Goal: Task Accomplishment & Management: Manage account settings

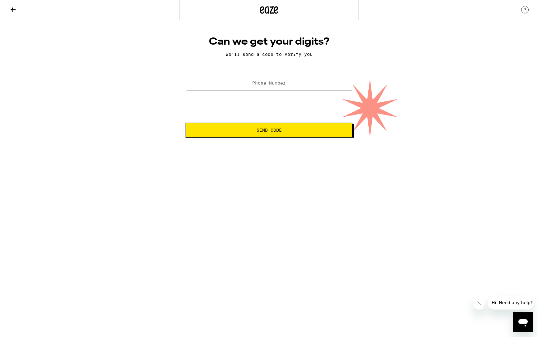
click at [270, 85] on label "Phone Number" at bounding box center [269, 82] width 34 height 5
type input "[PHONE_NUMBER]"
click at [272, 120] on form "Phone Number [PHONE_NUMBER] Send Code" at bounding box center [269, 105] width 167 height 63
click at [276, 130] on span "Send Code" at bounding box center [269, 130] width 25 height 4
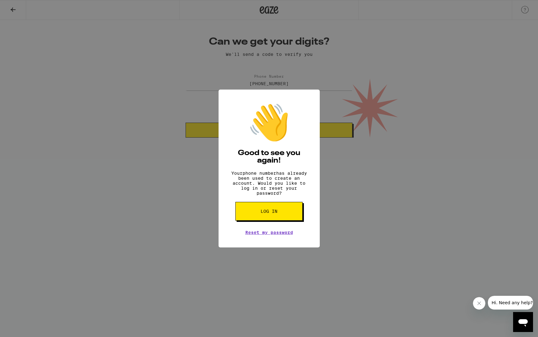
click at [269, 213] on span "Log in" at bounding box center [269, 211] width 17 height 4
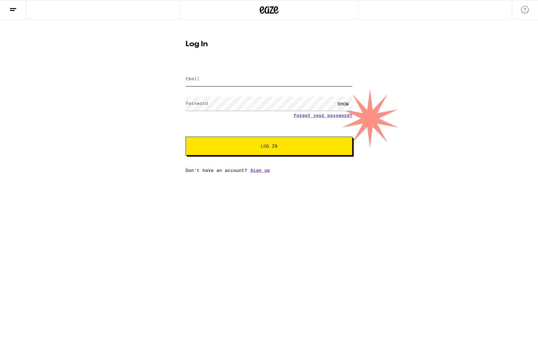
click at [215, 76] on input "Email" at bounding box center [269, 79] width 167 height 14
type input "[EMAIL_ADDRESS][DOMAIN_NAME]"
click at [250, 143] on button "Log In" at bounding box center [269, 145] width 167 height 19
